Goal: Task Accomplishment & Management: Manage account settings

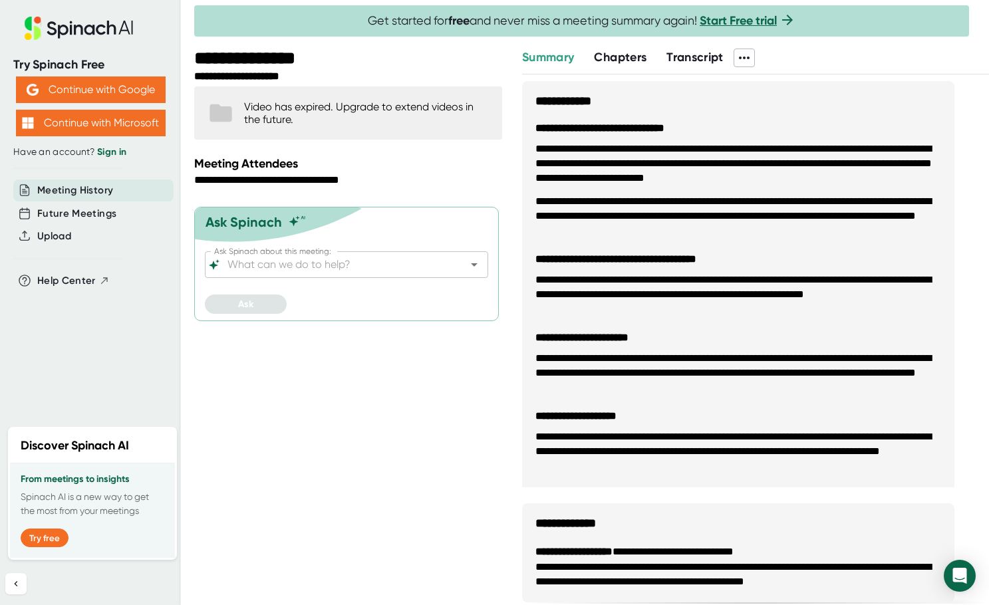
click at [115, 153] on link "Sign in" at bounding box center [111, 151] width 29 height 11
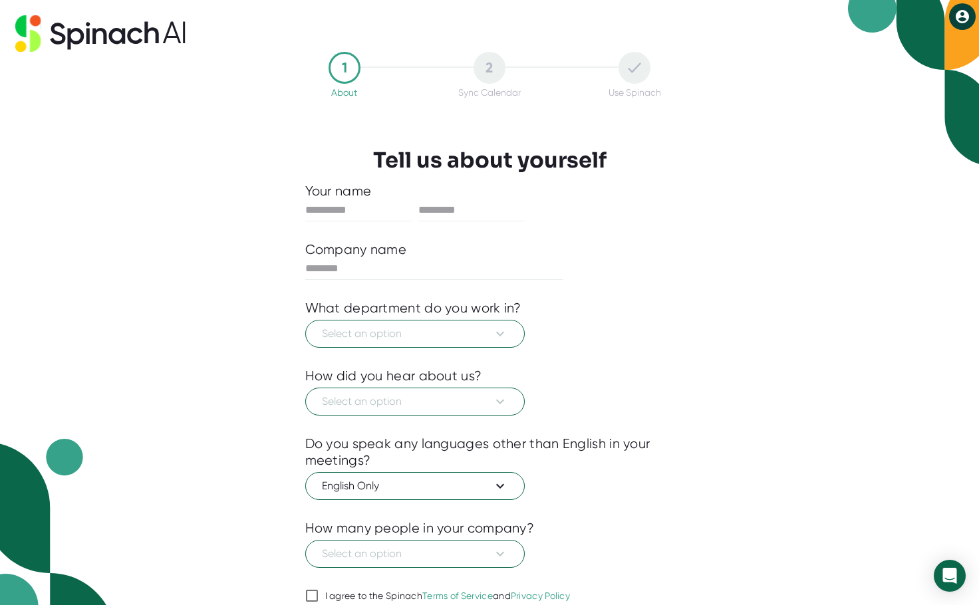
click at [966, 27] on button at bounding box center [962, 16] width 27 height 27
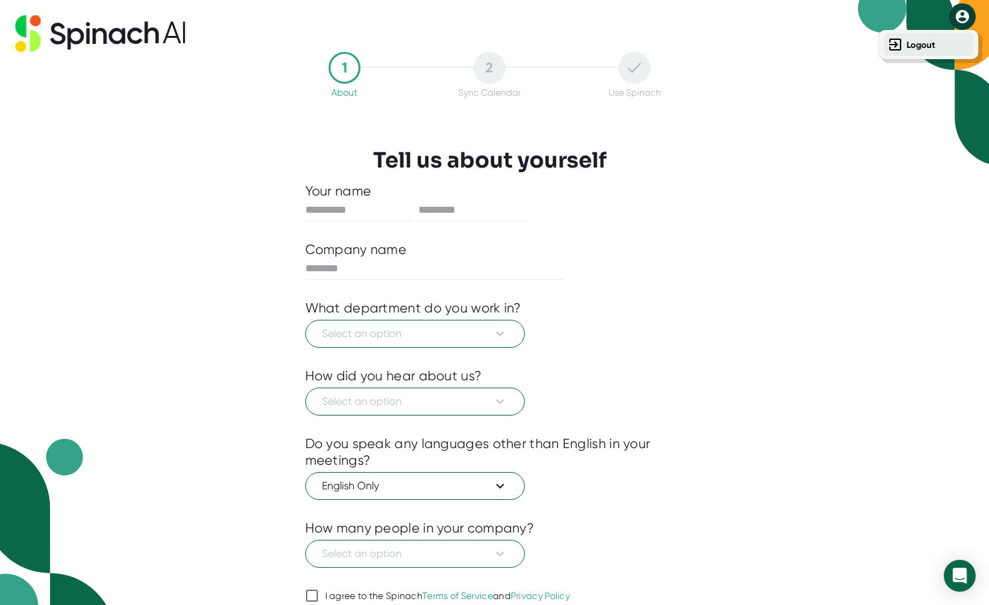
click at [931, 39] on b "Logout" at bounding box center [920, 44] width 29 height 11
